Goal: Transaction & Acquisition: Book appointment/travel/reservation

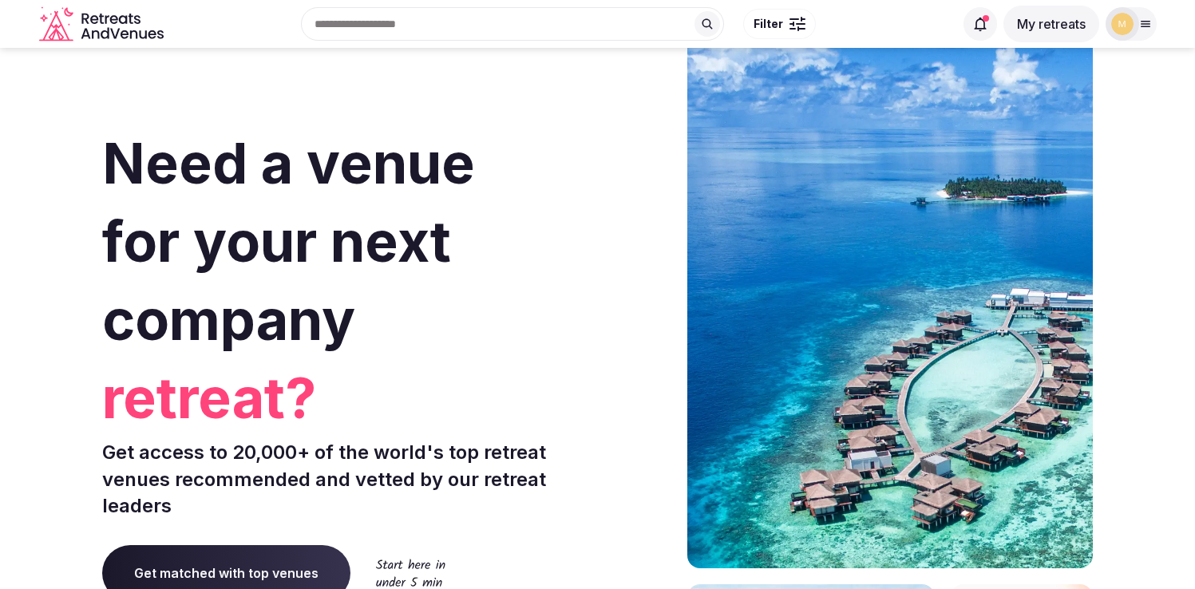
click at [1044, 22] on button "My retreats" at bounding box center [1051, 24] width 96 height 37
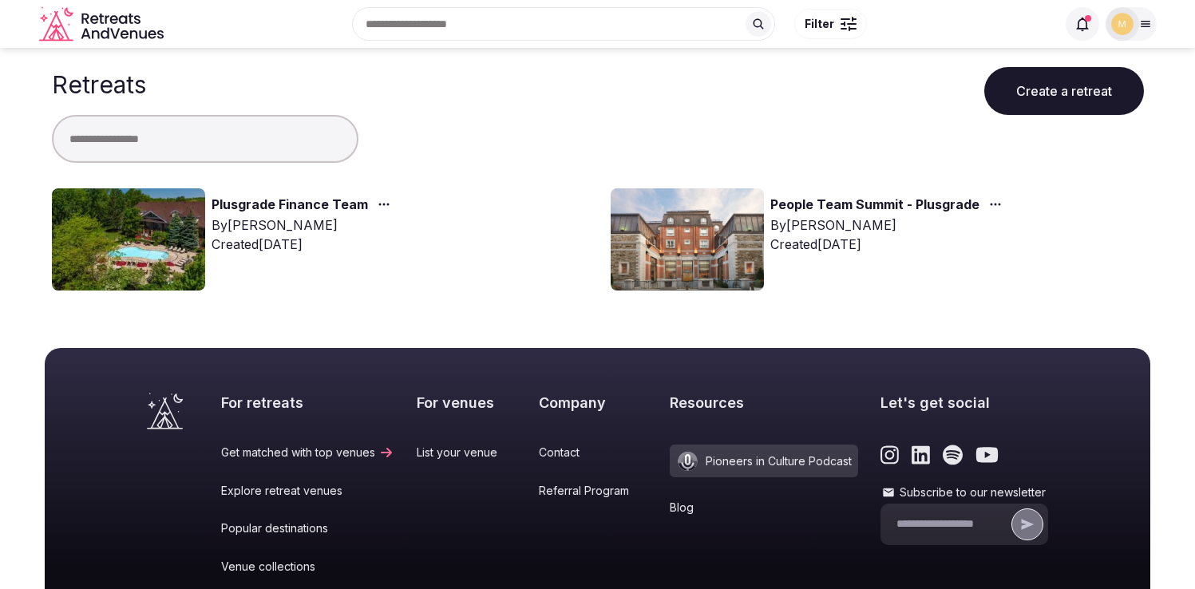
click at [321, 204] on link "Plusgrade Finance Team" at bounding box center [290, 205] width 156 height 21
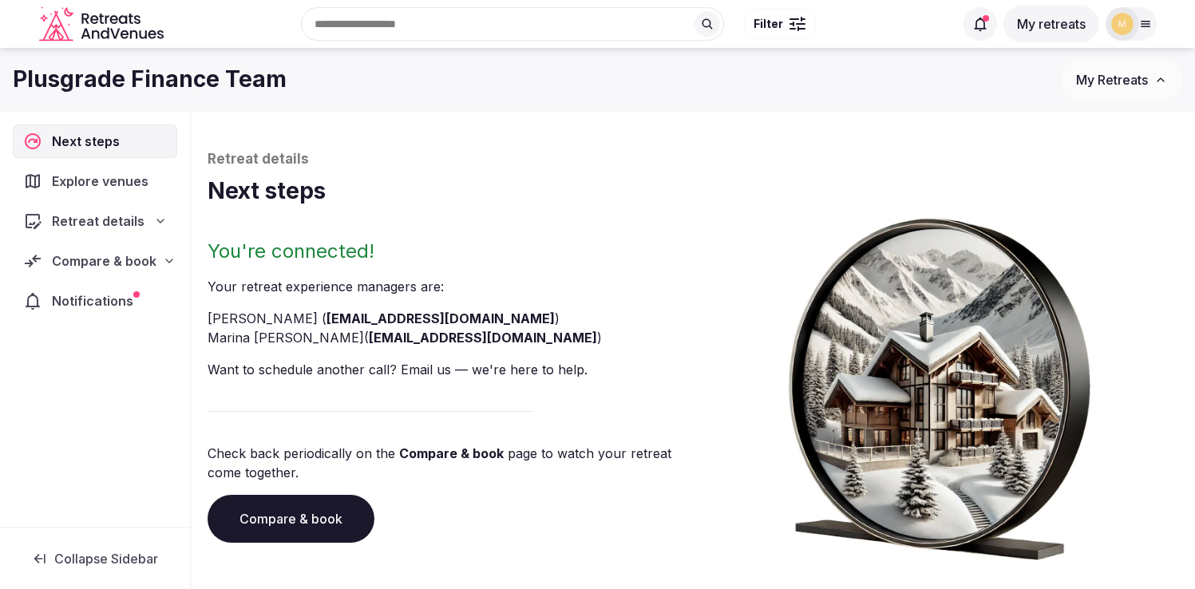
click at [84, 259] on span "Compare & book" at bounding box center [104, 260] width 105 height 19
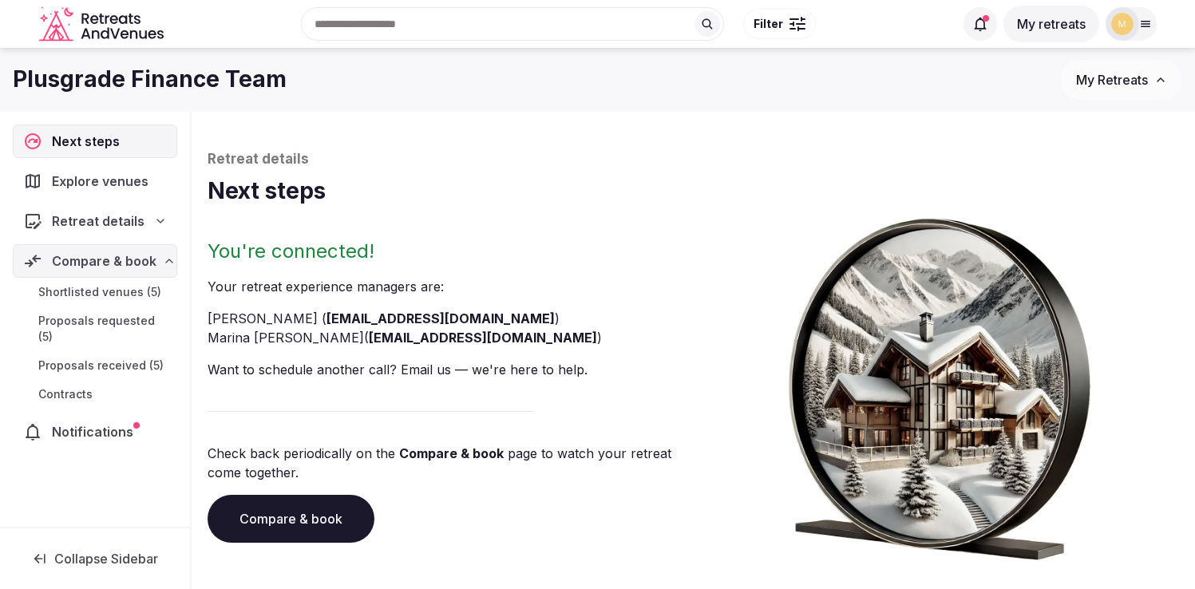
click at [81, 358] on span "Proposals received (5)" at bounding box center [100, 366] width 125 height 16
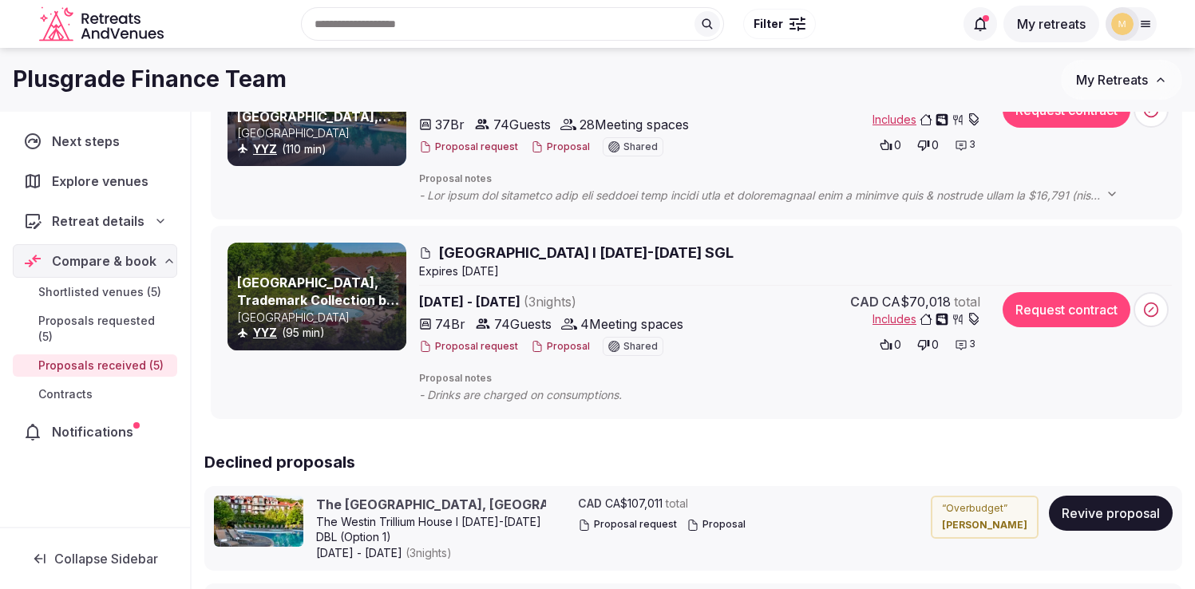
scroll to position [796, 0]
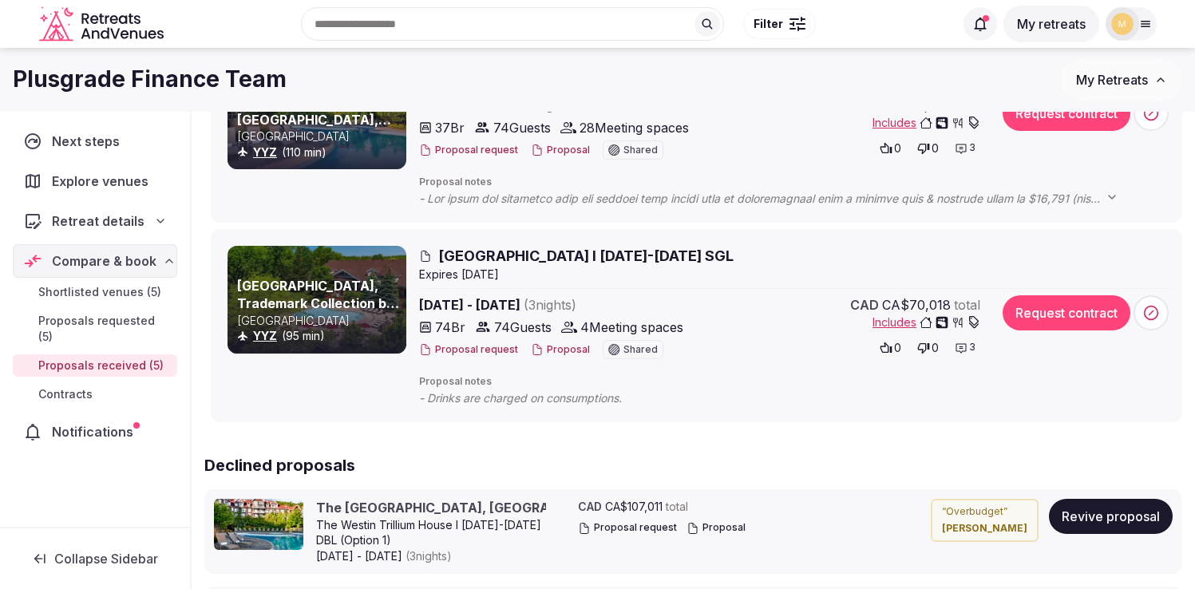
click at [359, 282] on link "[GEOGRAPHIC_DATA], Trademark Collection by Wyndham" at bounding box center [318, 304] width 162 height 52
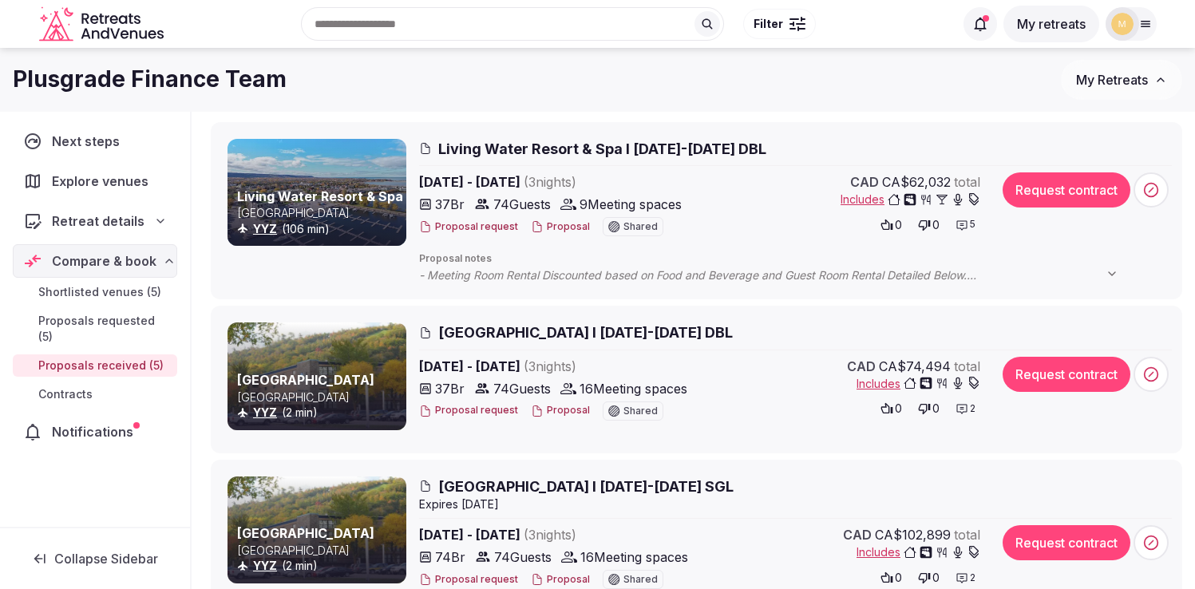
scroll to position [181, 0]
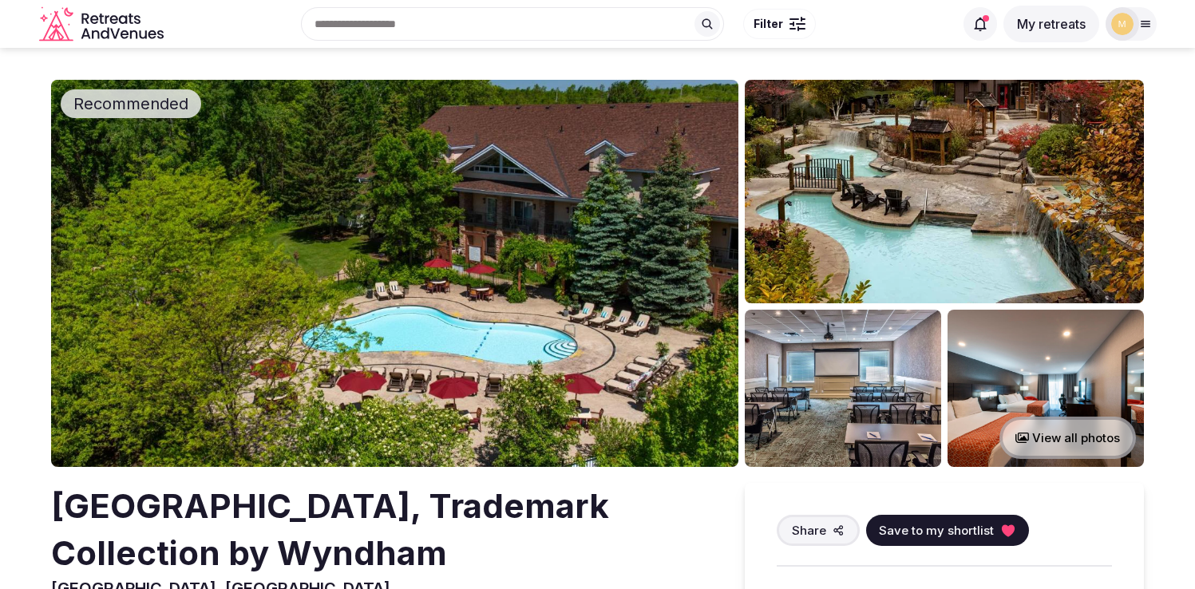
click at [555, 282] on img at bounding box center [394, 273] width 687 height 387
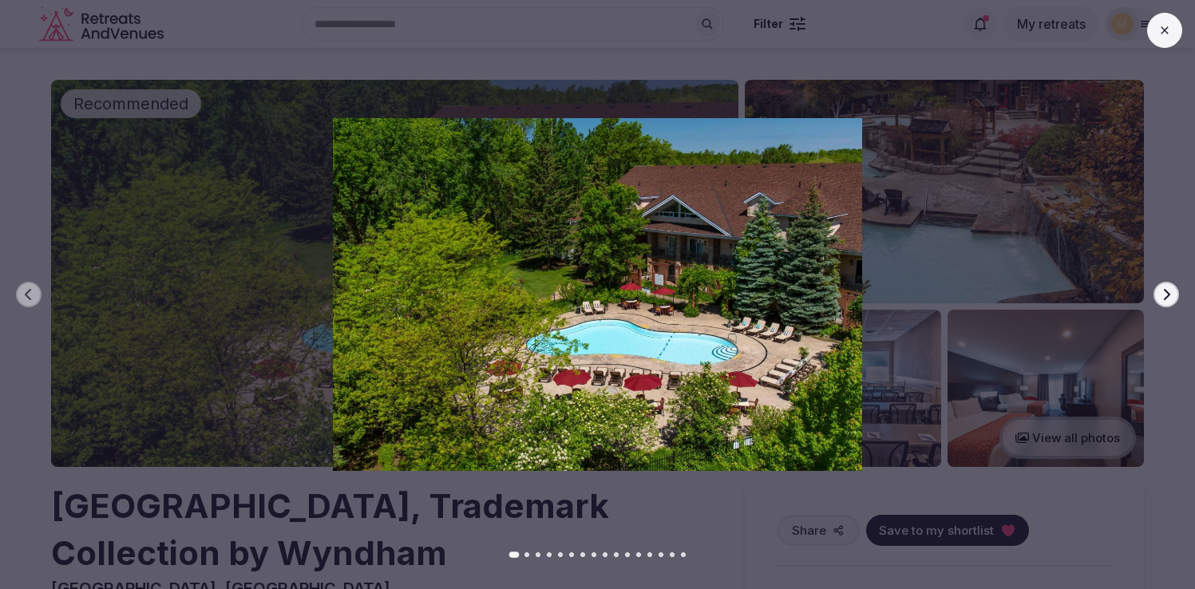
click at [1160, 284] on button "Next slide" at bounding box center [1166, 295] width 26 height 26
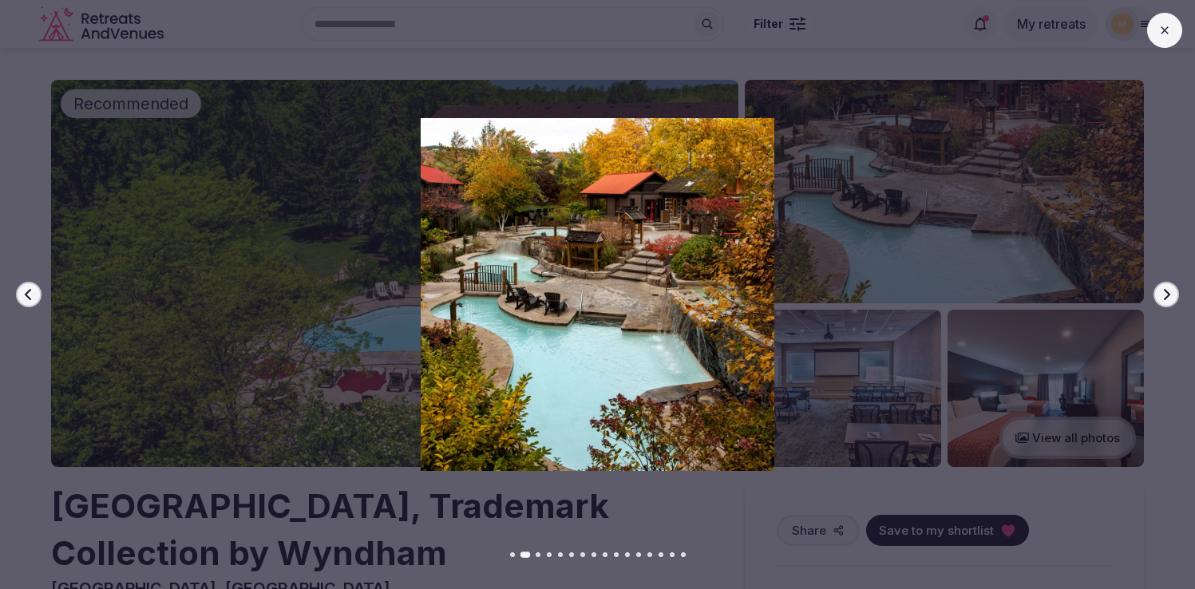
click at [1160, 284] on button "Next slide" at bounding box center [1166, 295] width 26 height 26
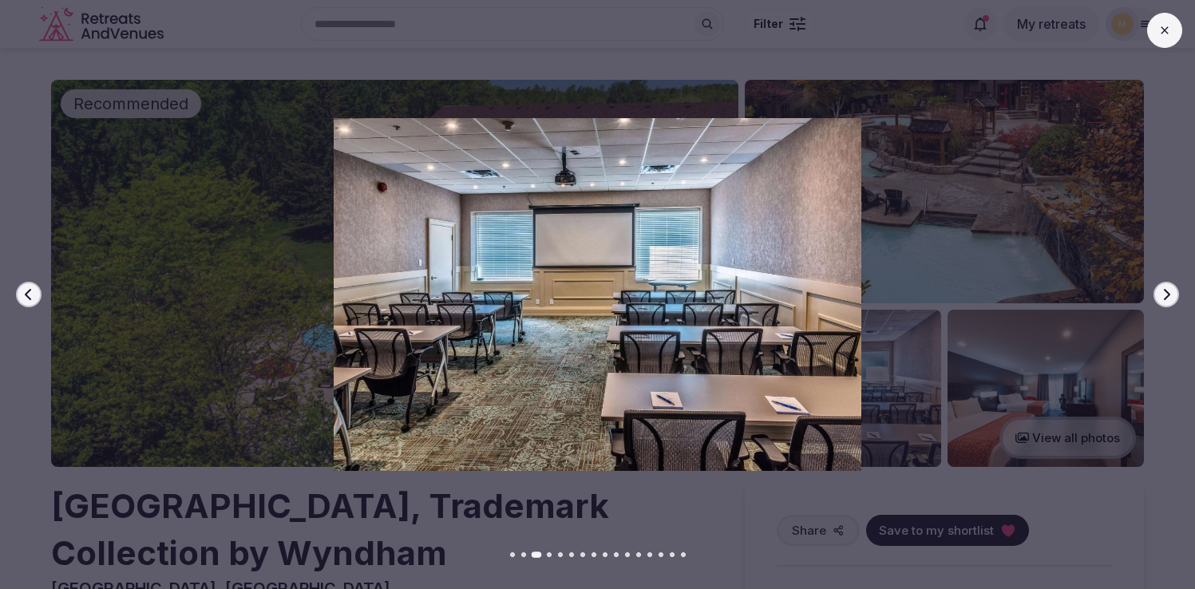
click at [1160, 284] on button "Next slide" at bounding box center [1166, 295] width 26 height 26
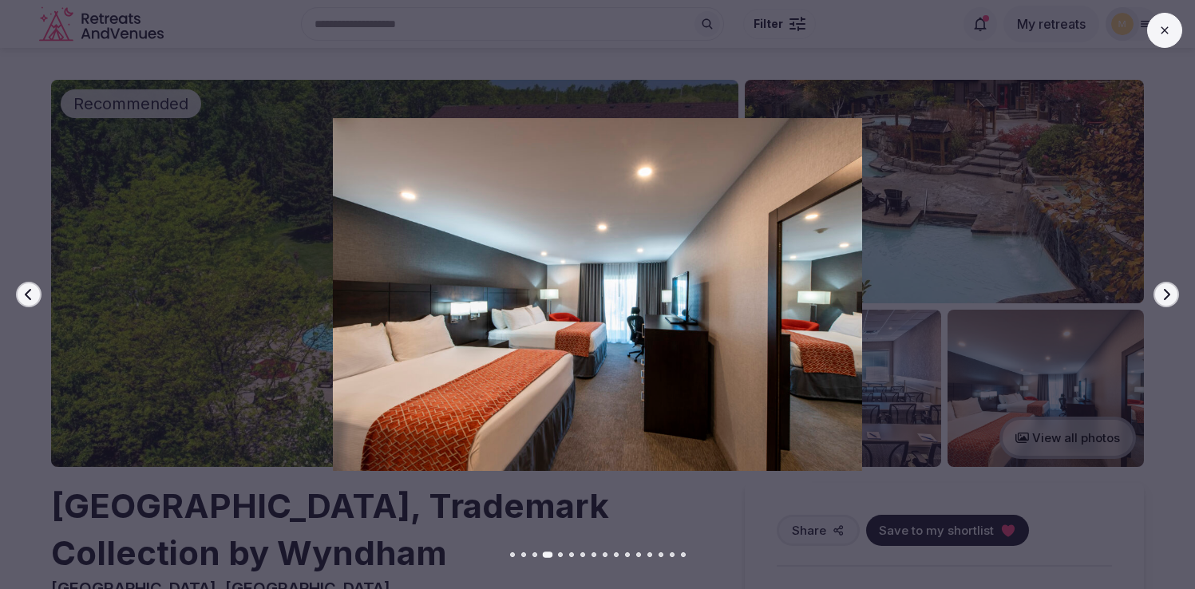
click at [1160, 284] on button "Next slide" at bounding box center [1166, 295] width 26 height 26
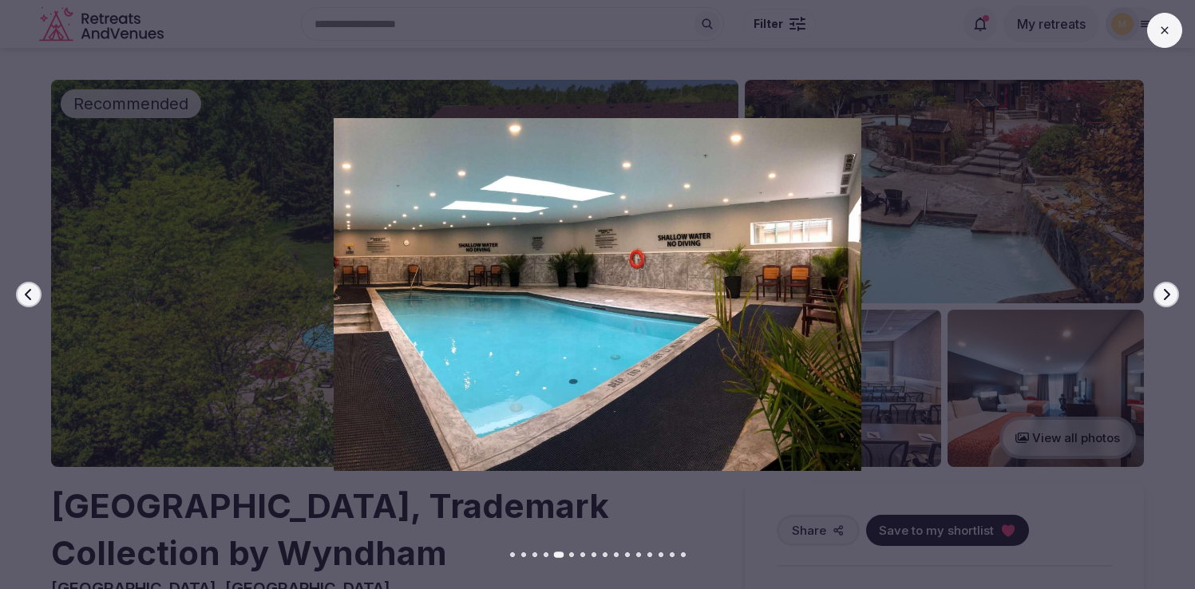
click at [1160, 284] on button "Next slide" at bounding box center [1166, 295] width 26 height 26
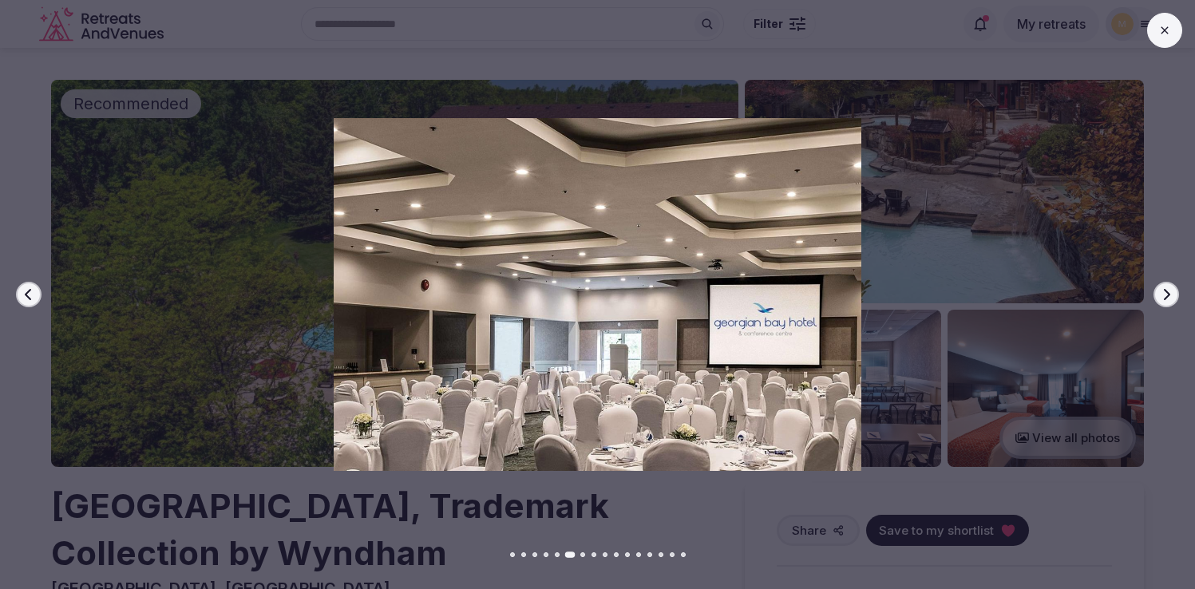
click at [1160, 284] on button "Next slide" at bounding box center [1166, 295] width 26 height 26
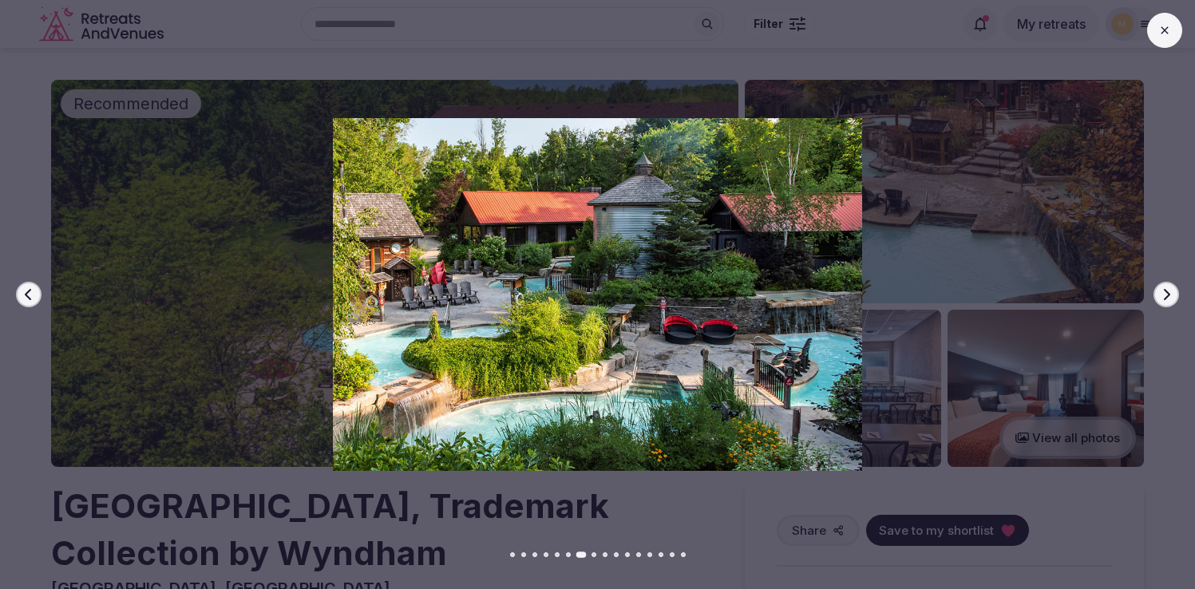
click at [1160, 284] on button "Next slide" at bounding box center [1166, 295] width 26 height 26
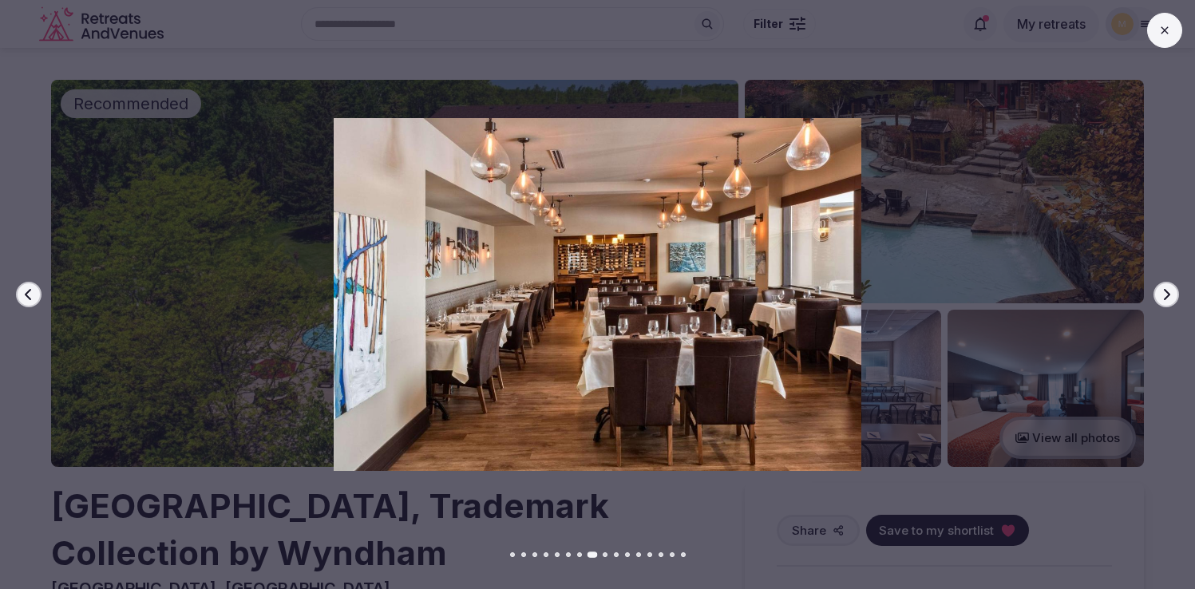
click at [1160, 284] on button "Next slide" at bounding box center [1166, 295] width 26 height 26
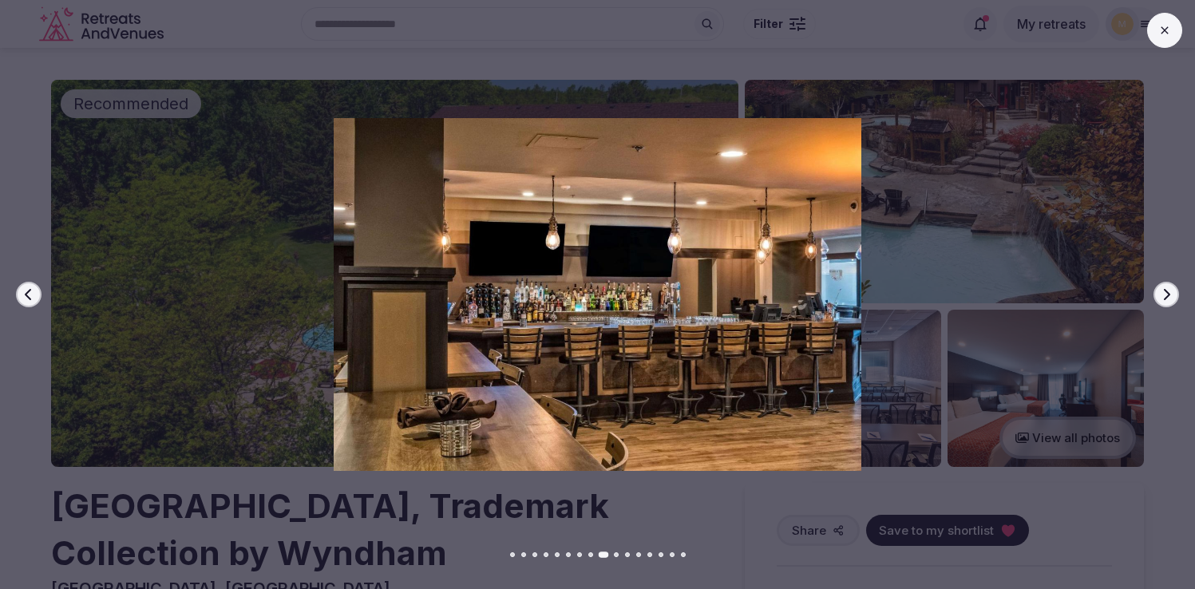
click at [1160, 284] on button "Next slide" at bounding box center [1166, 295] width 26 height 26
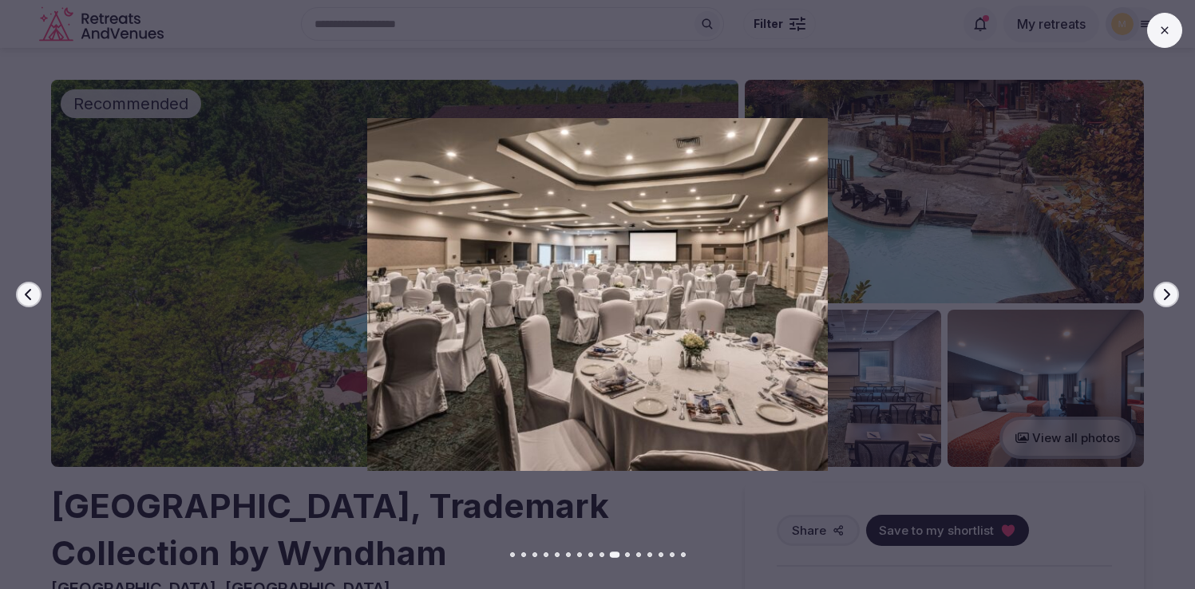
click at [1160, 284] on button "Next slide" at bounding box center [1166, 295] width 26 height 26
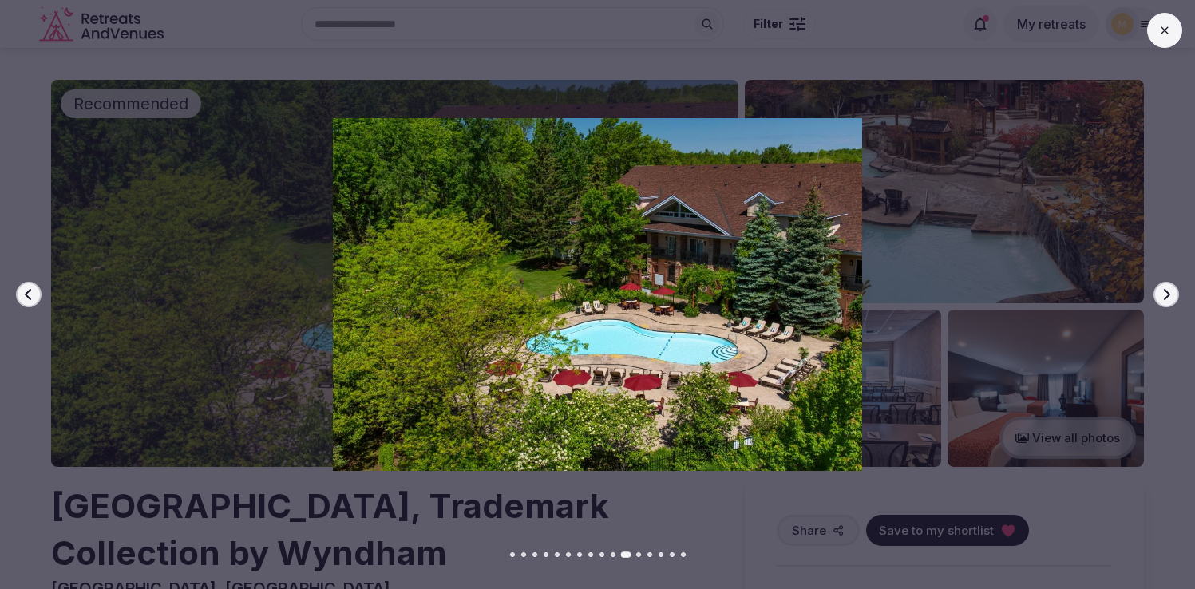
click at [1160, 284] on button "Next slide" at bounding box center [1166, 295] width 26 height 26
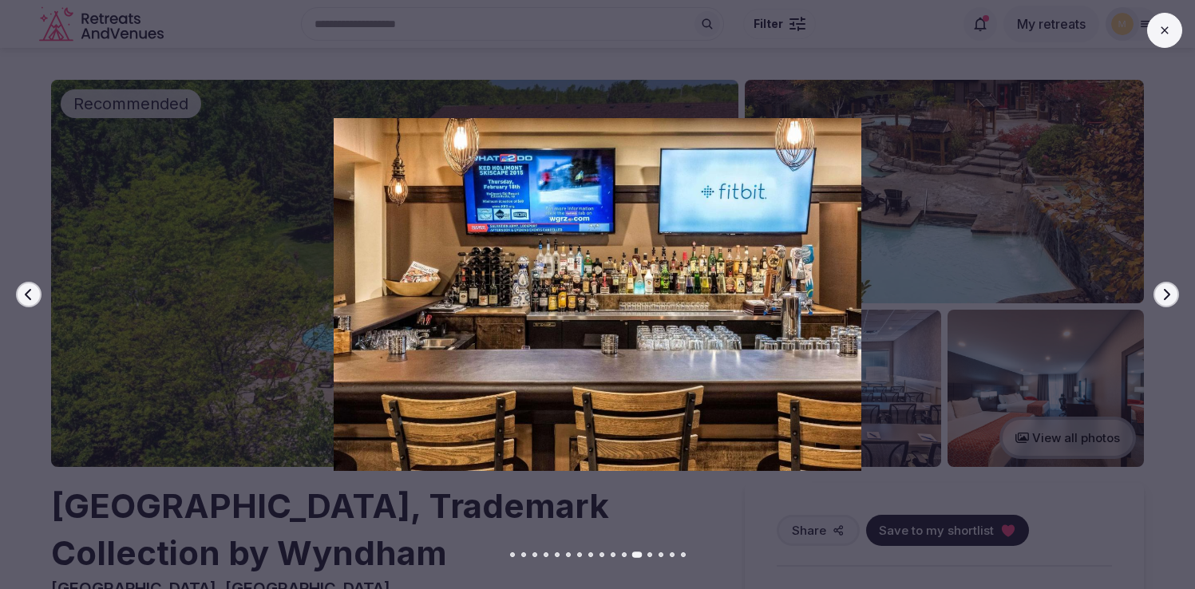
click at [1160, 284] on button "Next slide" at bounding box center [1166, 295] width 26 height 26
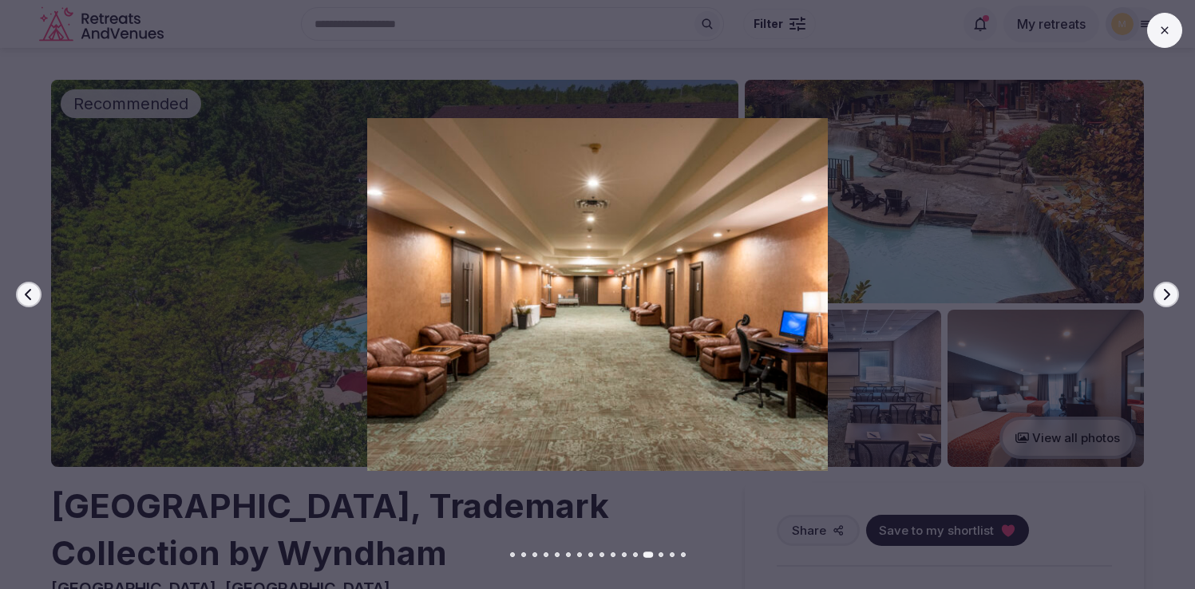
click at [1160, 284] on button "Next slide" at bounding box center [1166, 295] width 26 height 26
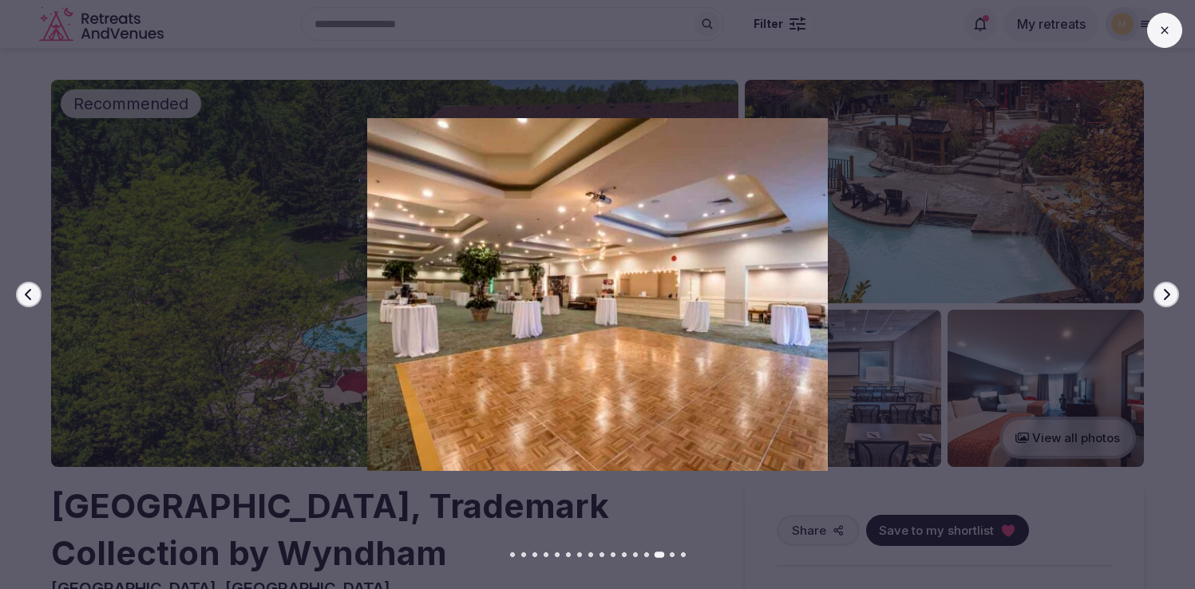
click at [1160, 284] on button "Next slide" at bounding box center [1166, 295] width 26 height 26
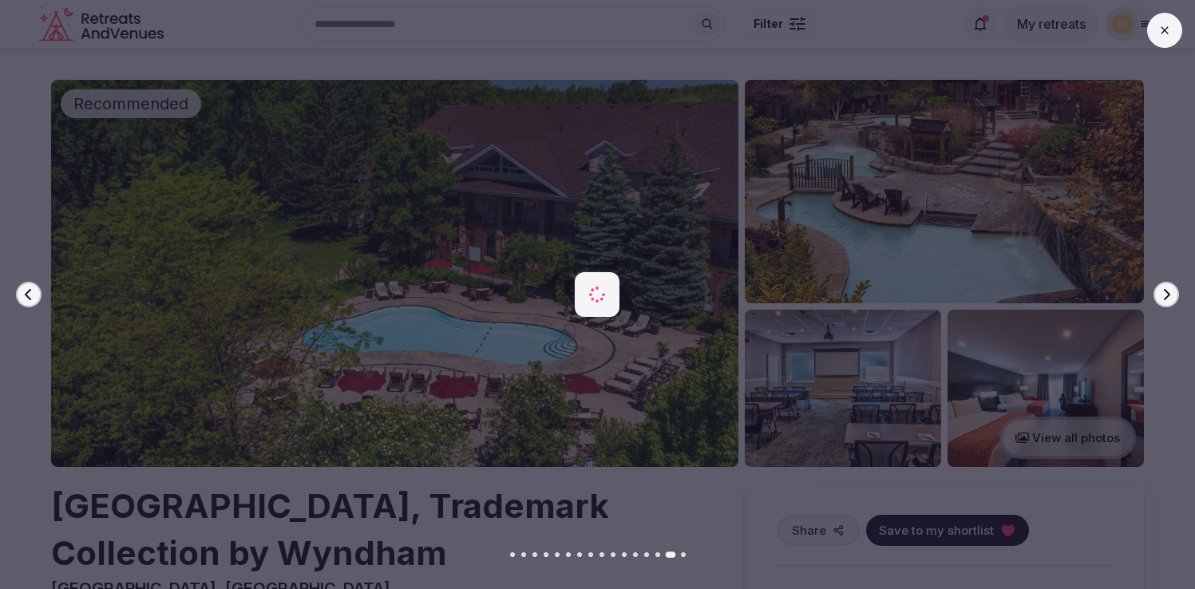
click at [1160, 284] on button "Next slide" at bounding box center [1166, 295] width 26 height 26
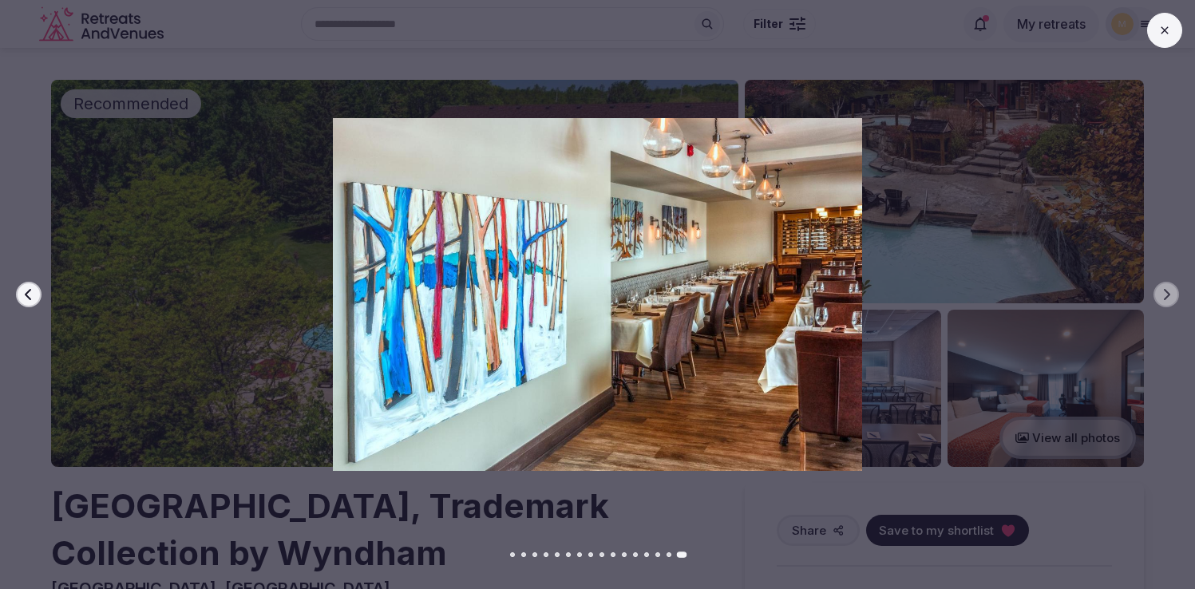
click at [1162, 44] on button at bounding box center [1164, 30] width 35 height 35
